Goal: Task Accomplishment & Management: Use online tool/utility

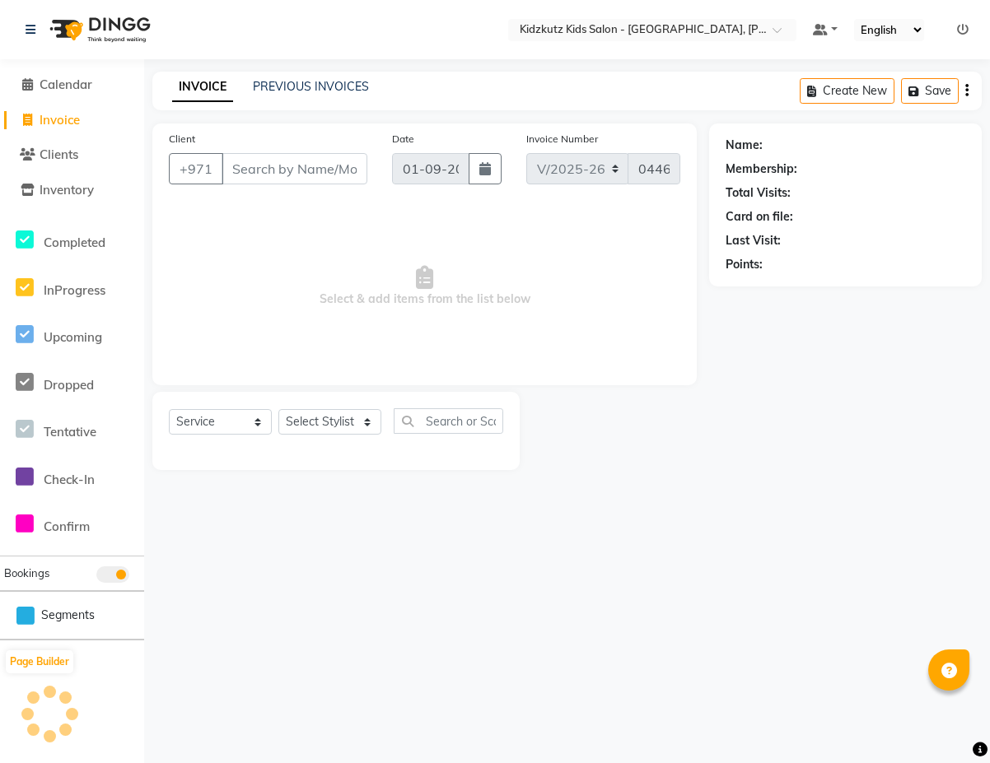
select select "8554"
select select "service"
click at [346, 170] on input "Client" at bounding box center [294, 168] width 146 height 31
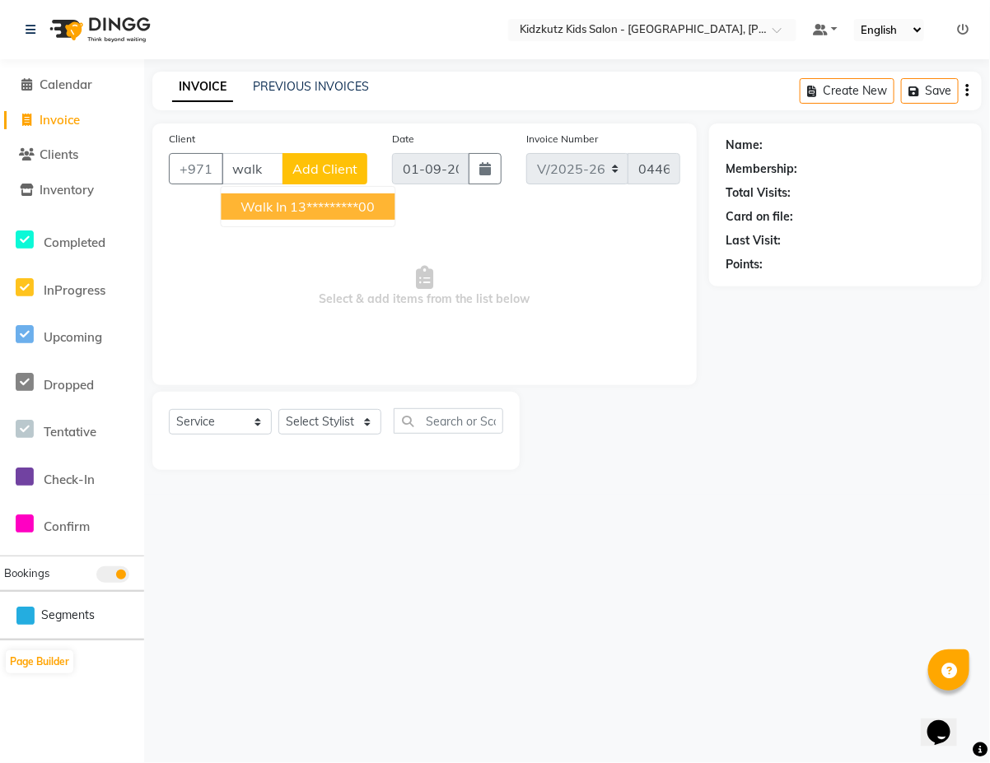
click at [392, 203] on button "Walk In 13*********00" at bounding box center [308, 206] width 174 height 26
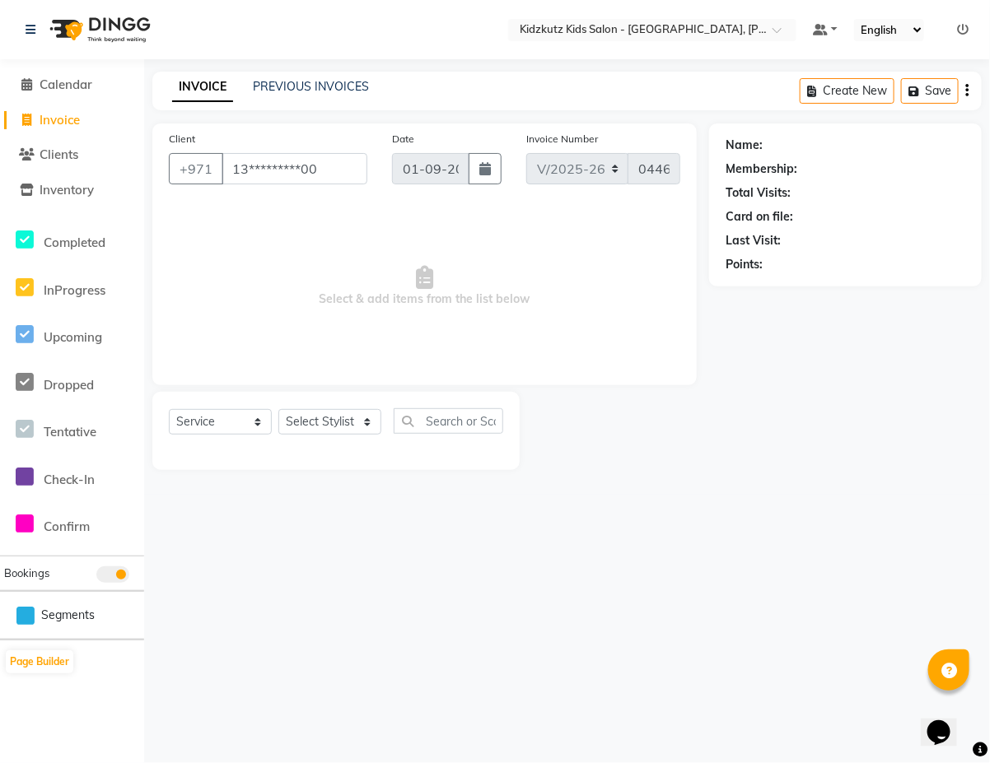
type input "13*********00"
click at [367, 426] on select "Select Stylist Aris Barber6 Chami Mr. Marwan Sales [PERSON_NAME] [PERSON_NAME]" at bounding box center [329, 422] width 103 height 26
select select "84879"
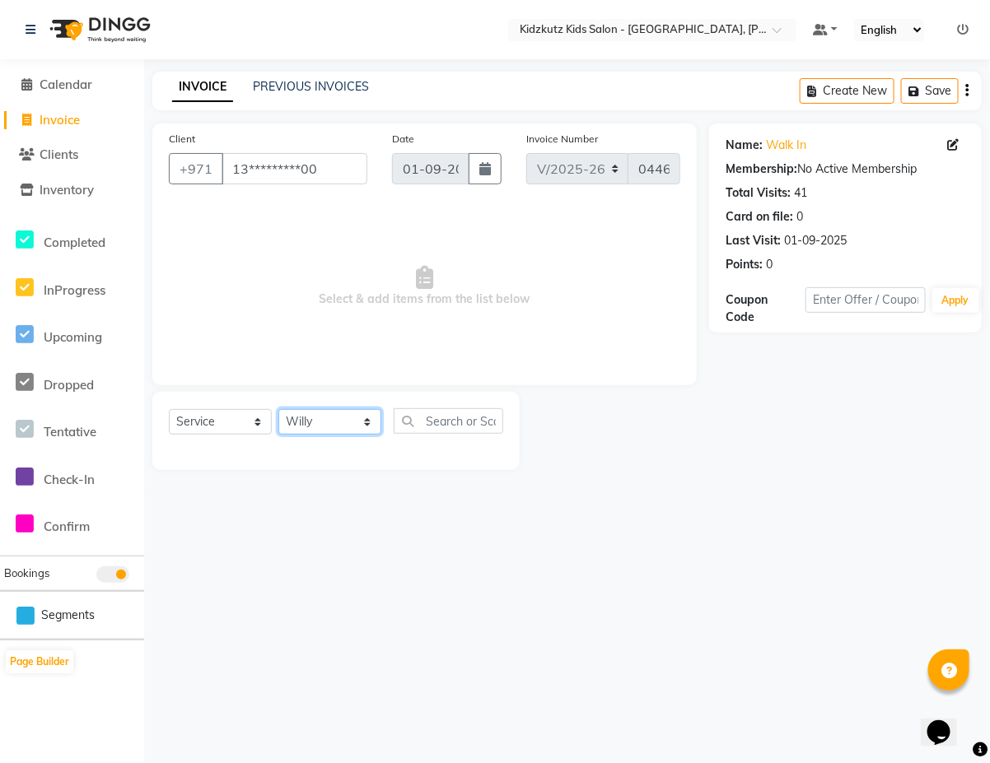
click at [278, 409] on select "Select Stylist Aris Barber6 Chami Mr. Marwan Sales [PERSON_NAME] [PERSON_NAME]" at bounding box center [329, 422] width 103 height 26
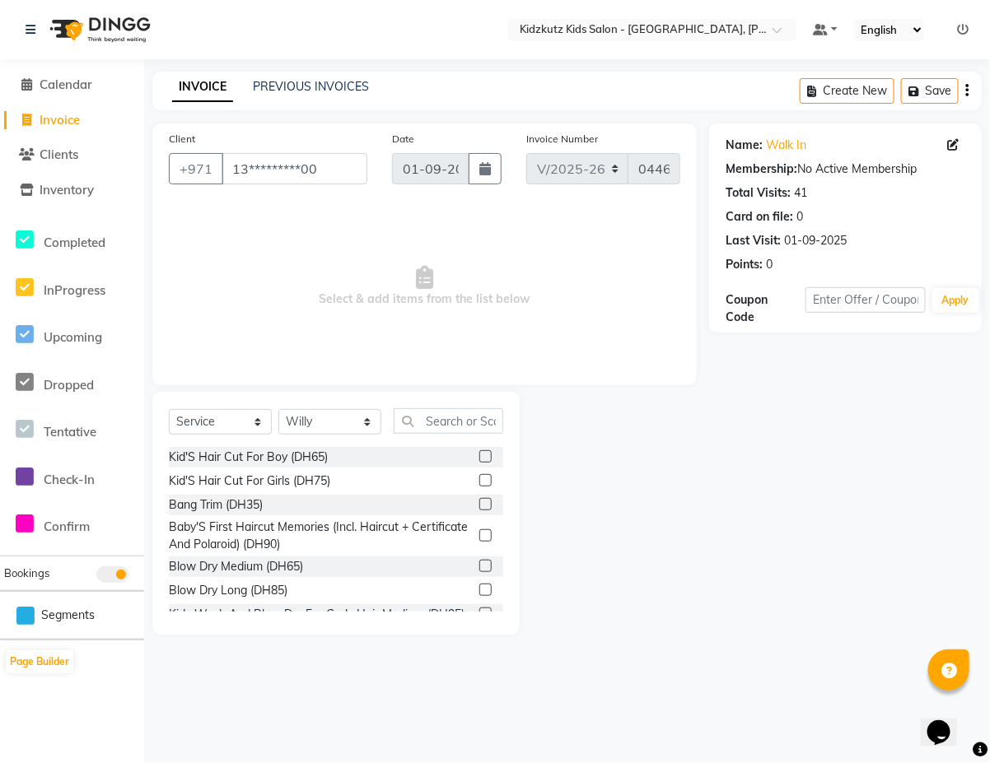
click at [479, 458] on label at bounding box center [485, 456] width 12 height 12
click at [479, 458] on input "checkbox" at bounding box center [484, 457] width 11 height 11
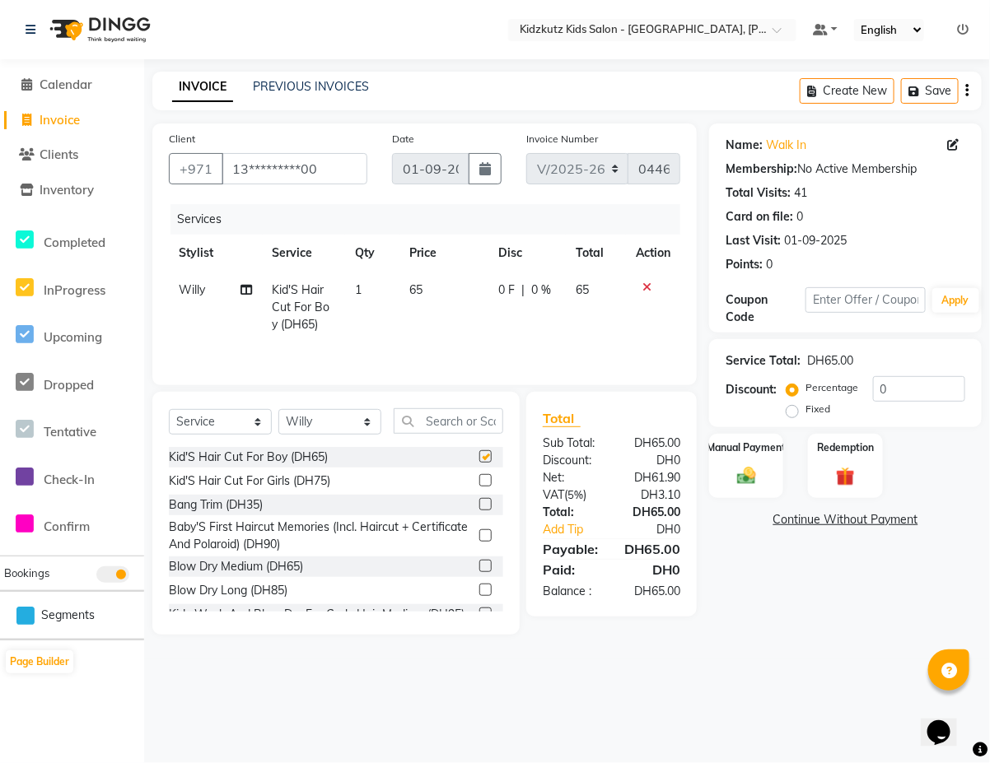
checkbox input "false"
click at [752, 469] on img at bounding box center [746, 475] width 32 height 23
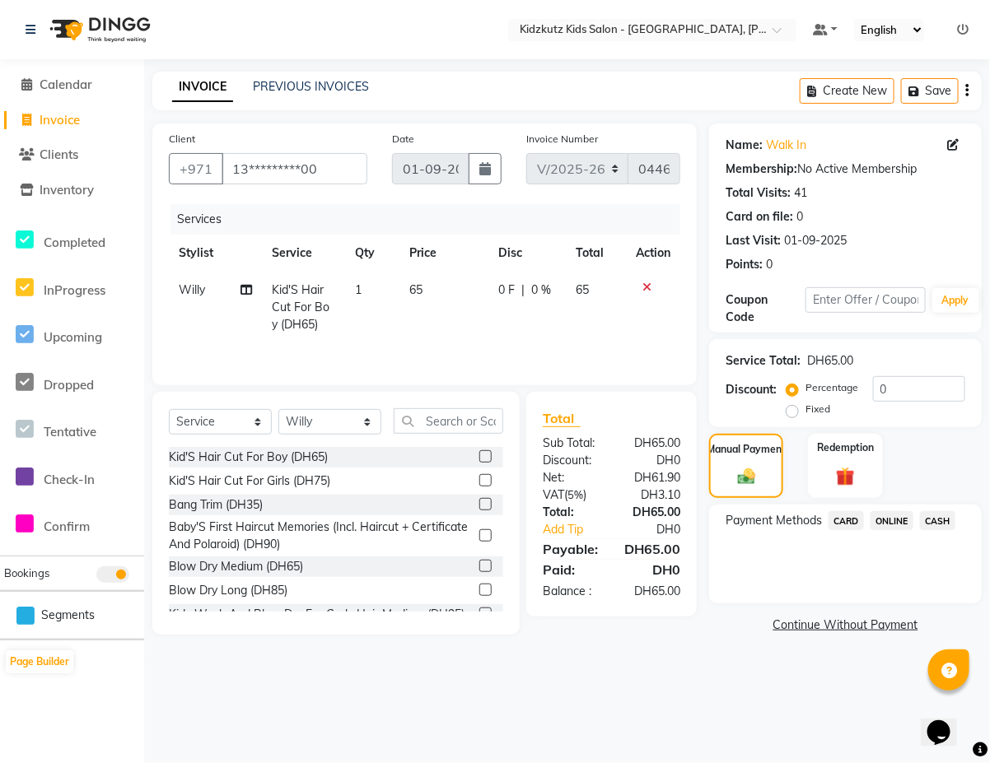
click at [940, 523] on span "CASH" at bounding box center [937, 520] width 35 height 19
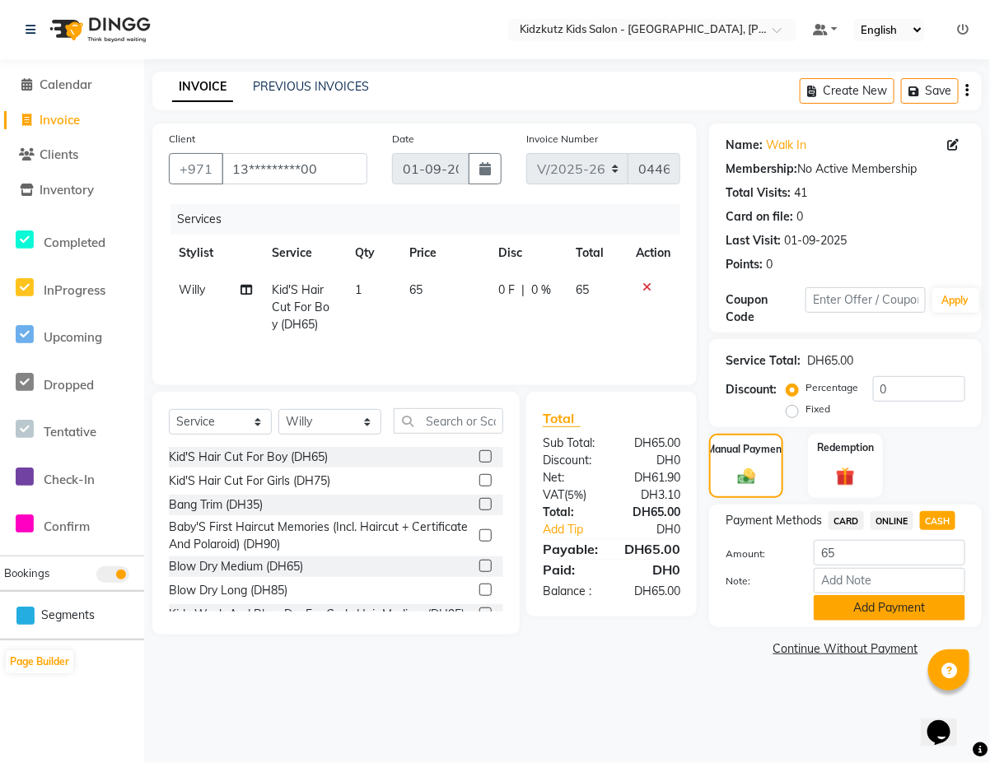
click at [892, 605] on button "Add Payment" at bounding box center [889, 608] width 152 height 26
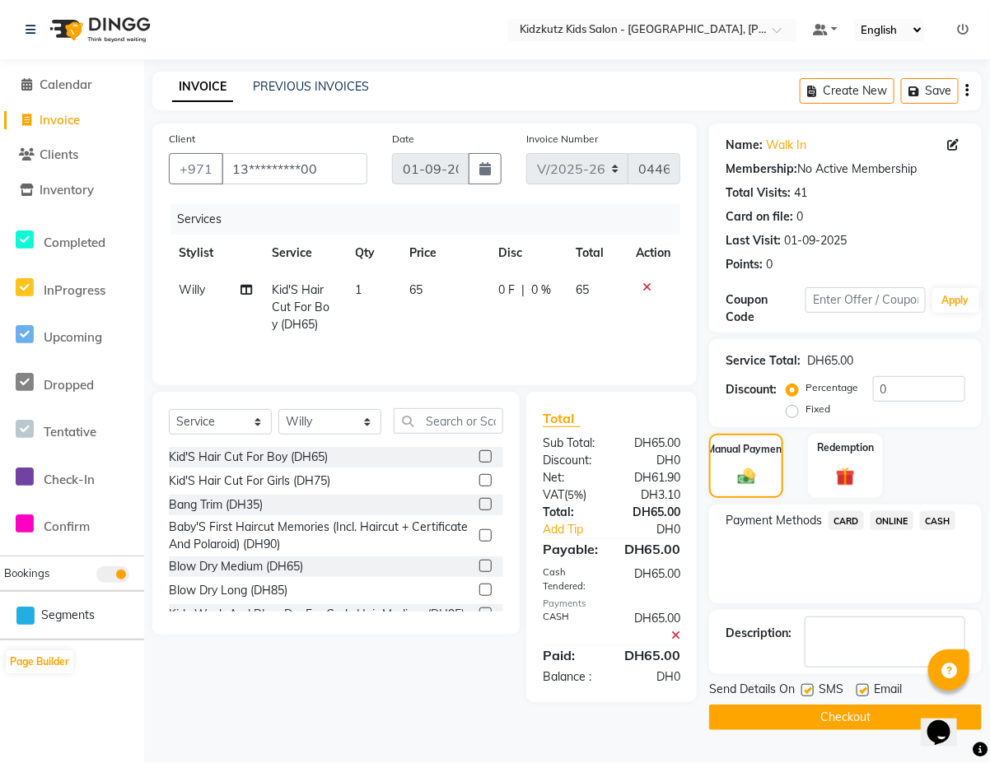
click at [867, 721] on button "Checkout" at bounding box center [845, 718] width 273 height 26
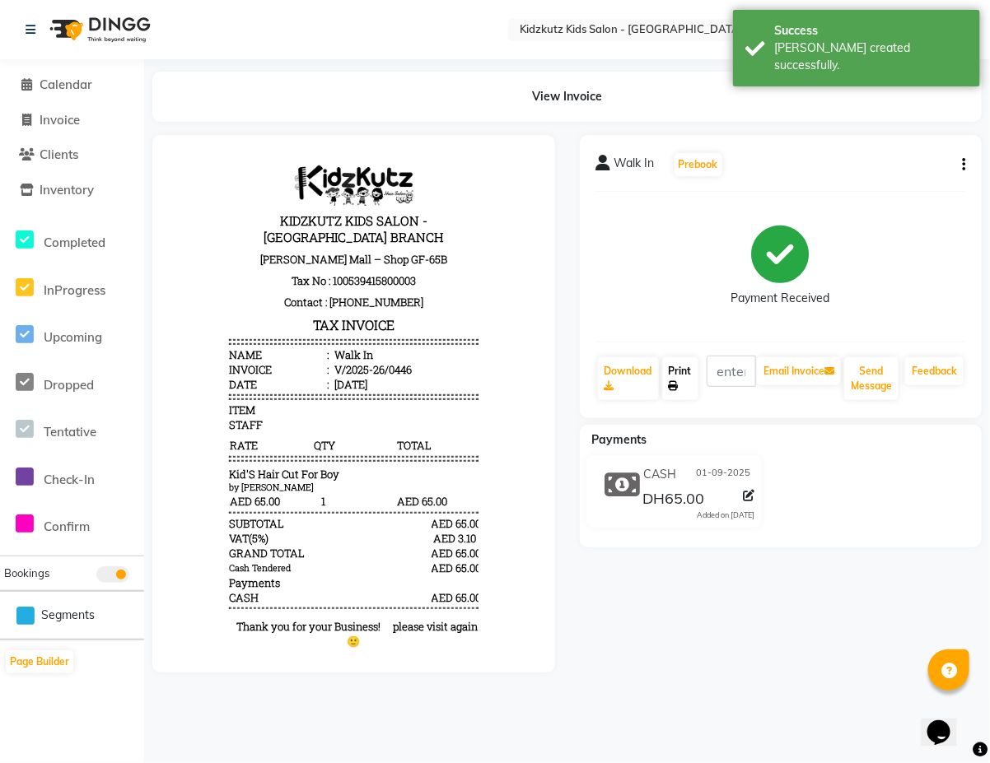
click at [690, 396] on link "Print" at bounding box center [680, 378] width 36 height 43
